Goal: Task Accomplishment & Management: Use online tool/utility

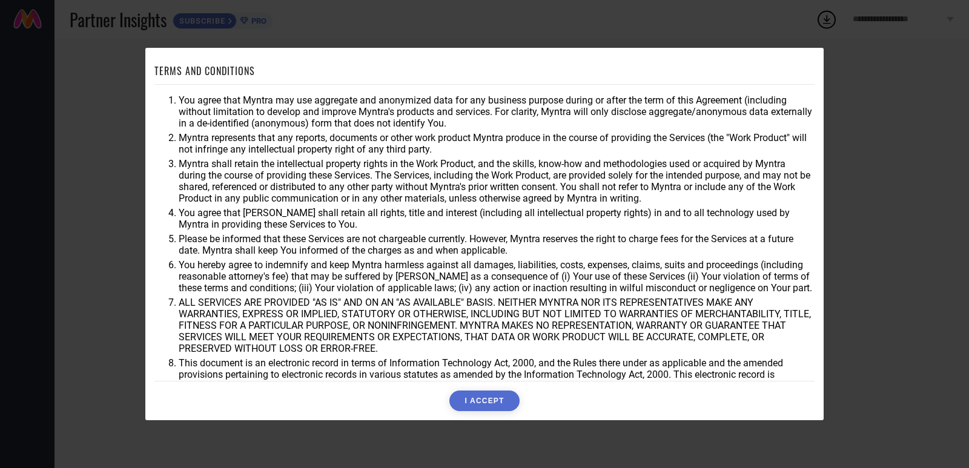
scroll to position [98, 0]
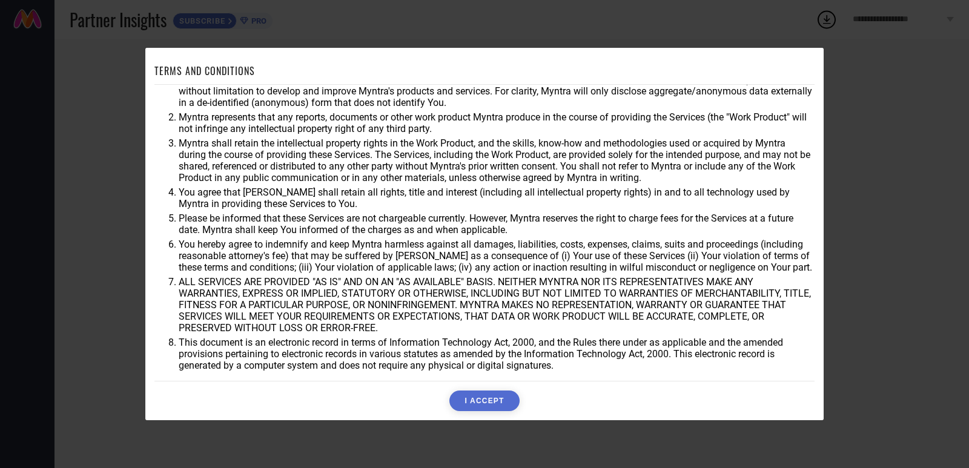
click at [481, 398] on button "I ACCEPT" at bounding box center [484, 400] width 70 height 21
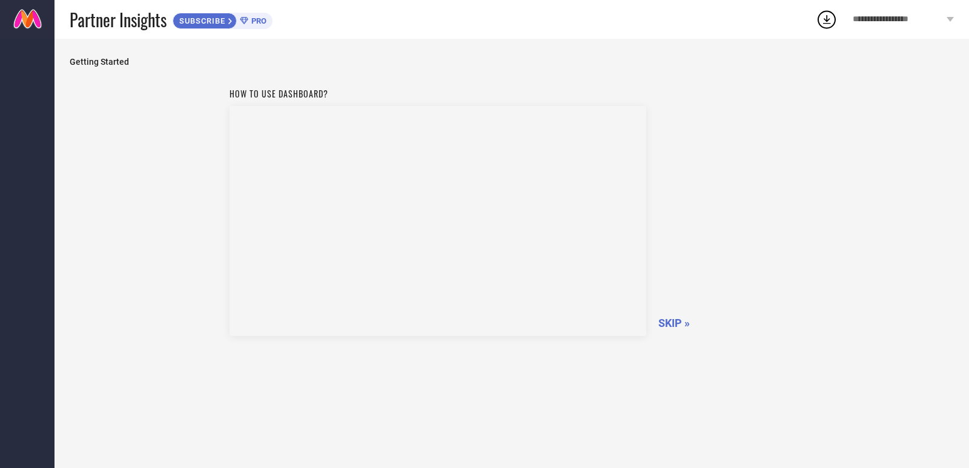
click at [671, 324] on span "SKIP »" at bounding box center [673, 323] width 31 height 13
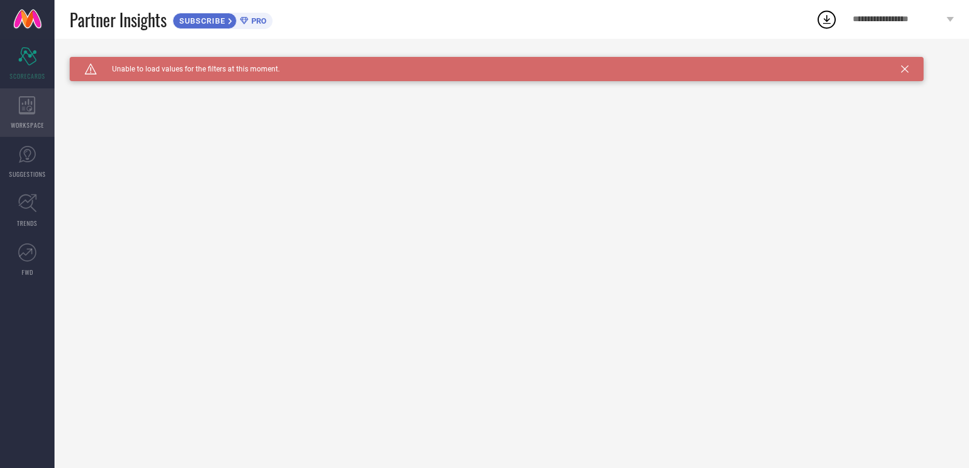
click at [35, 125] on span "WORKSPACE" at bounding box center [27, 124] width 33 height 9
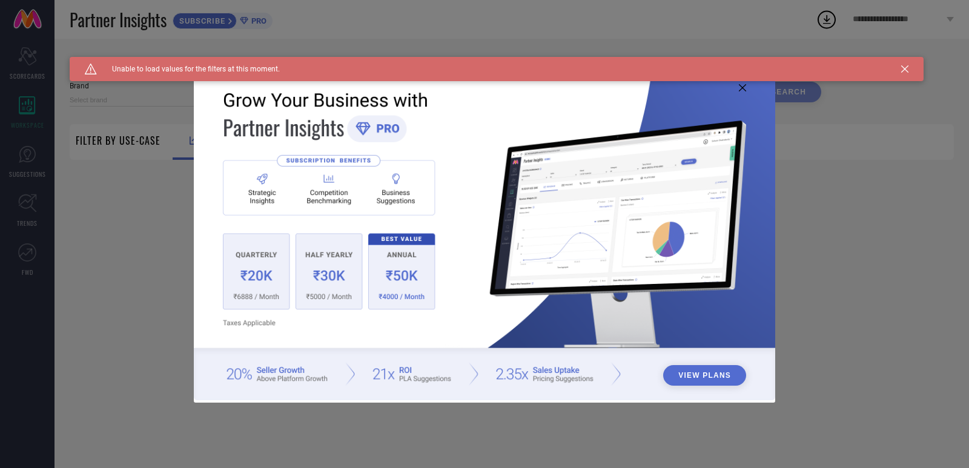
type input "1 STOP FASHION"
type input "All"
click at [901, 65] on icon at bounding box center [904, 68] width 7 height 7
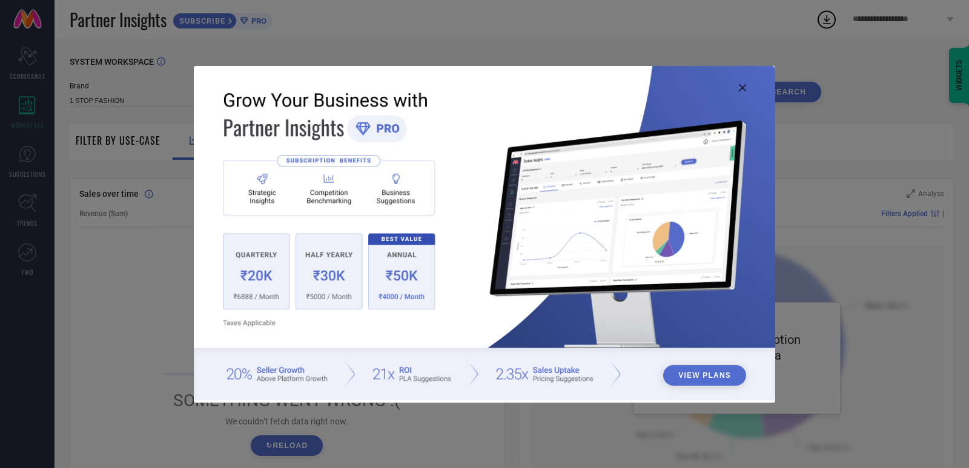
click at [740, 90] on icon at bounding box center [742, 87] width 7 height 7
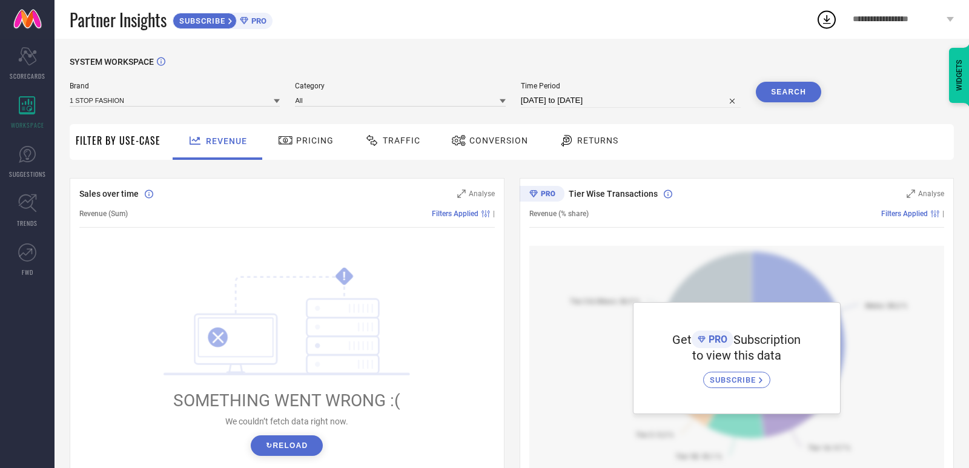
click at [292, 143] on icon at bounding box center [284, 140] width 13 height 8
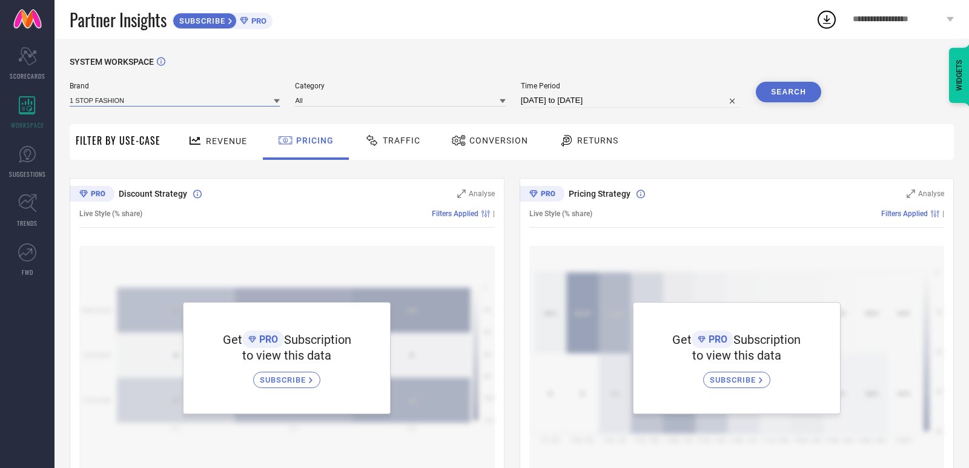
click at [217, 103] on input at bounding box center [175, 100] width 210 height 13
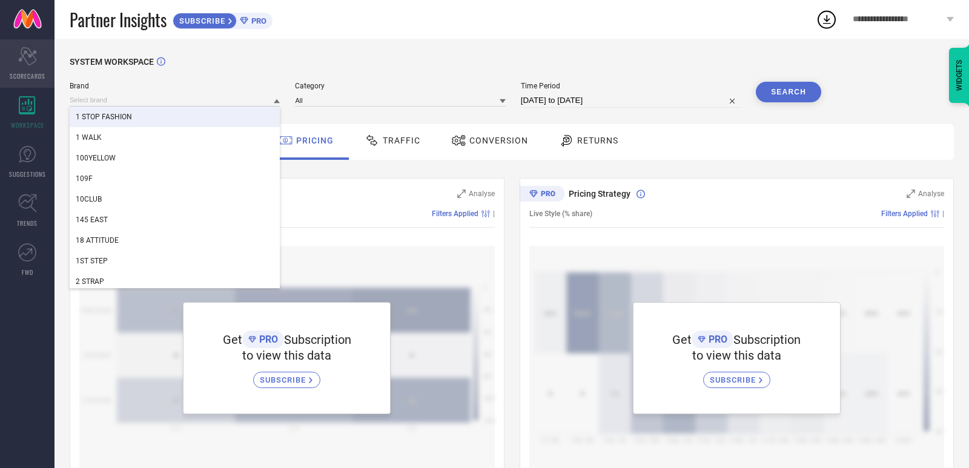
click at [24, 71] on span "SCORECARDS" at bounding box center [28, 75] width 36 height 9
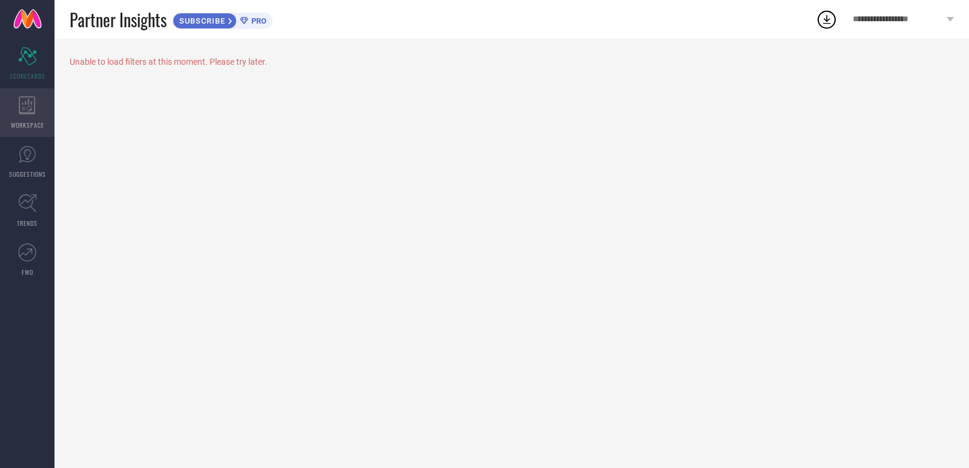
click at [22, 118] on div "WORKSPACE" at bounding box center [27, 112] width 54 height 48
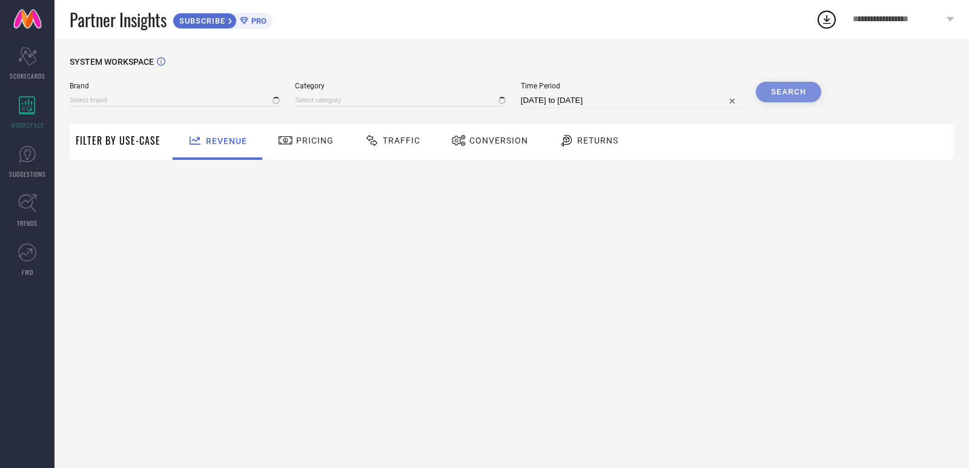
type input "1 STOP FASHION"
type input "All"
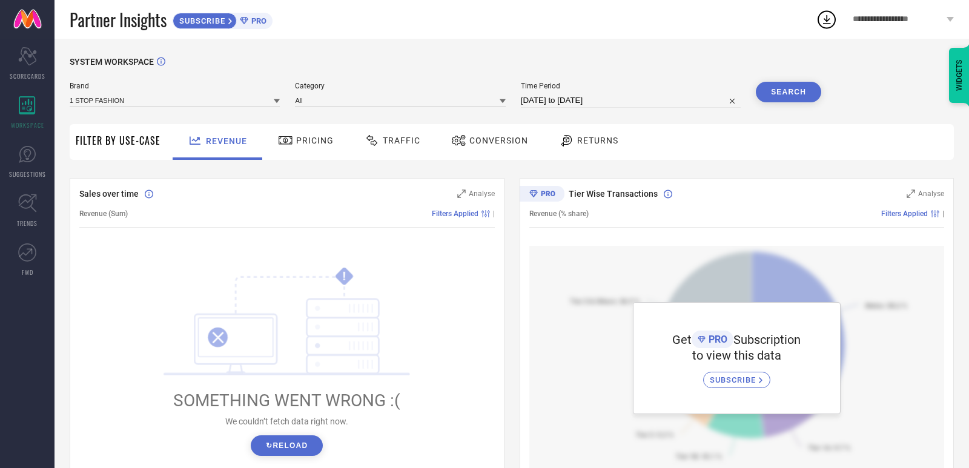
click at [318, 143] on span "Pricing" at bounding box center [315, 141] width 38 height 10
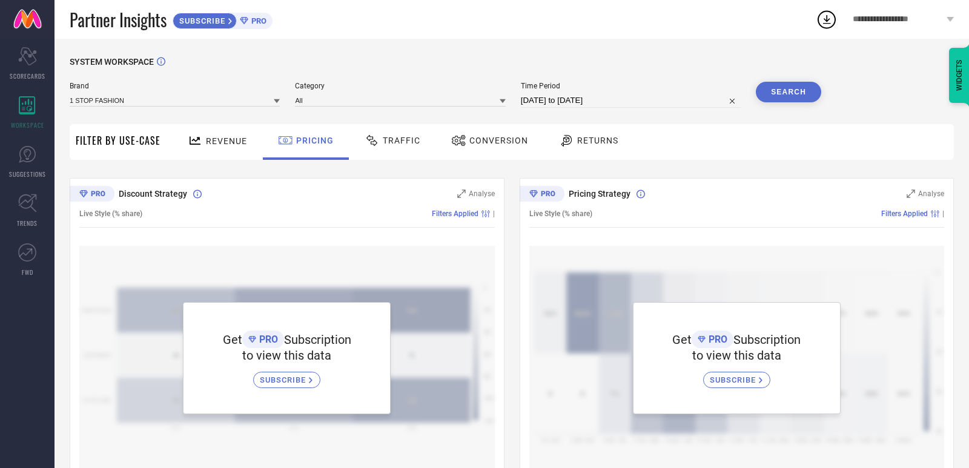
click at [435, 138] on div "Traffic" at bounding box center [392, 142] width 86 height 36
